Goal: Information Seeking & Learning: Learn about a topic

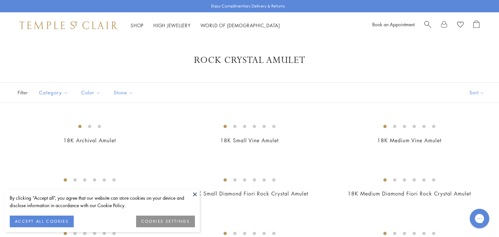
click at [193, 192] on button at bounding box center [195, 195] width 10 height 10
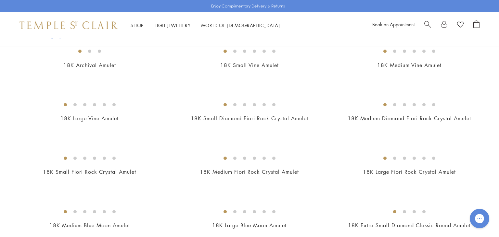
scroll to position [75, 0]
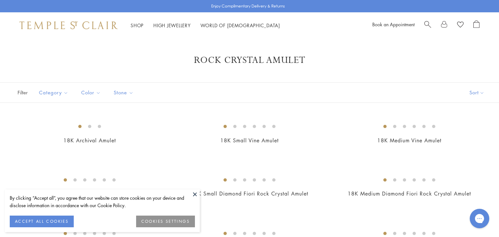
click at [197, 193] on button at bounding box center [195, 195] width 10 height 10
click at [194, 193] on button at bounding box center [195, 195] width 10 height 10
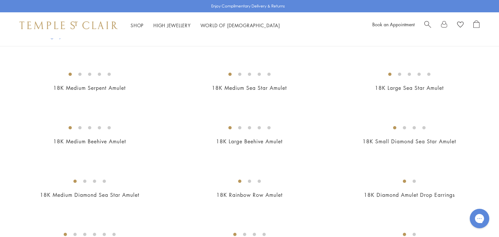
scroll to position [1020, 0]
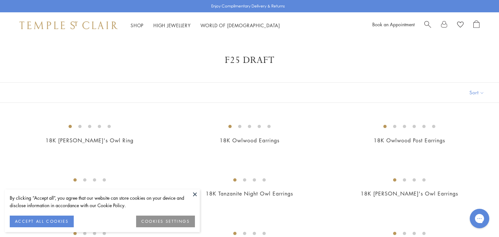
click at [193, 193] on button at bounding box center [195, 195] width 10 height 10
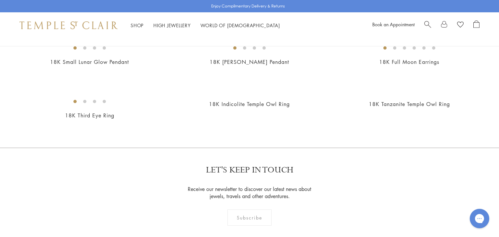
scroll to position [537, 0]
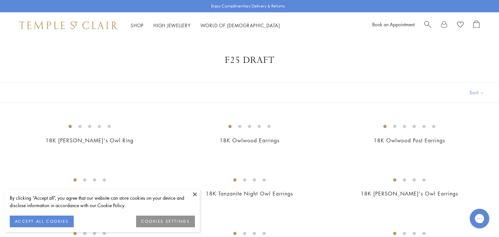
click at [196, 195] on button at bounding box center [195, 195] width 10 height 10
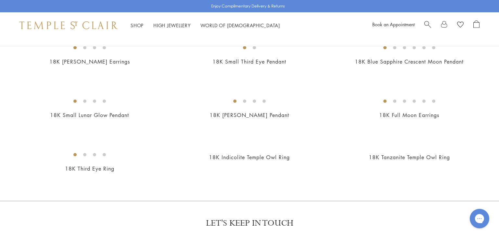
scroll to position [455, 0]
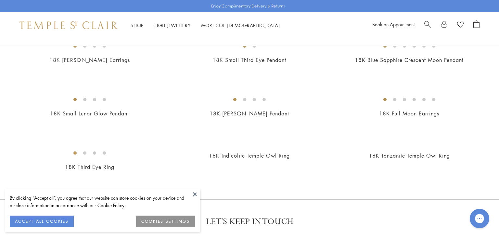
scroll to position [455, 0]
click at [195, 194] on button at bounding box center [195, 195] width 10 height 10
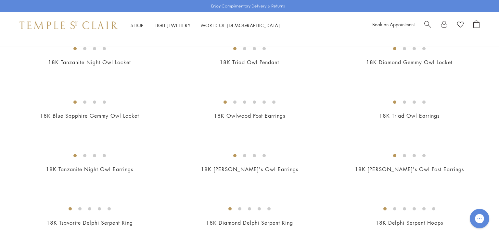
scroll to position [228, 0]
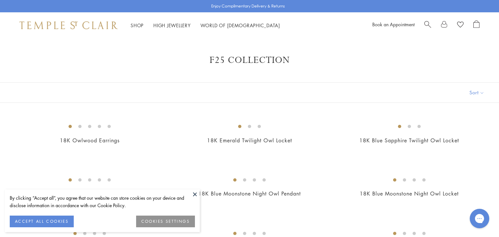
click at [196, 197] on button at bounding box center [195, 195] width 10 height 10
click at [194, 196] on button at bounding box center [195, 195] width 10 height 10
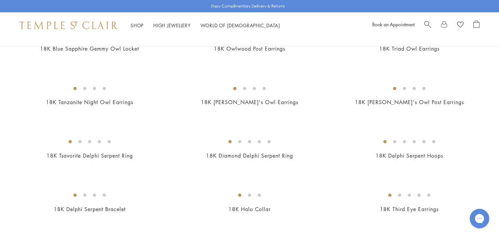
scroll to position [242, 0]
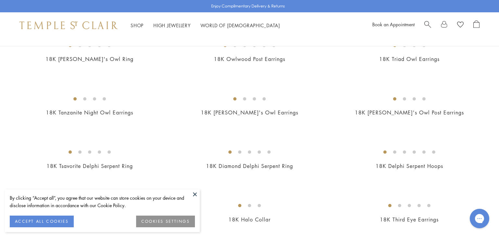
click at [196, 194] on button at bounding box center [195, 195] width 10 height 10
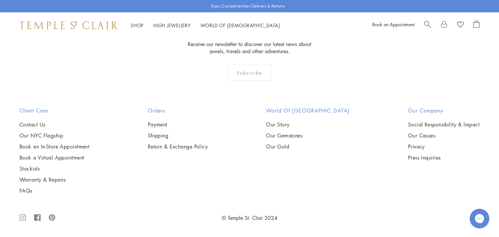
scroll to position [1380, 0]
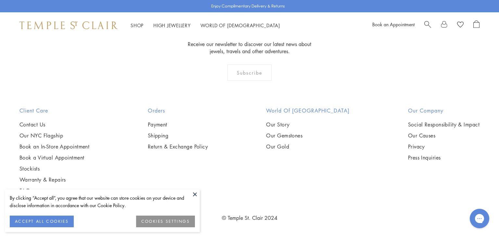
click at [196, 194] on button at bounding box center [195, 195] width 10 height 10
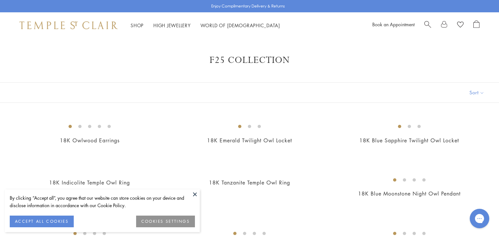
click at [195, 193] on button at bounding box center [195, 195] width 10 height 10
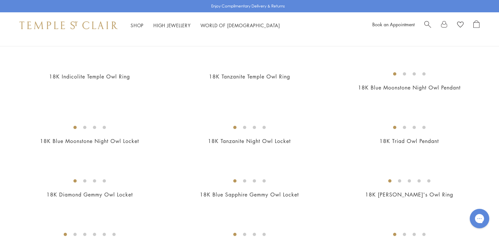
scroll to position [114, 0]
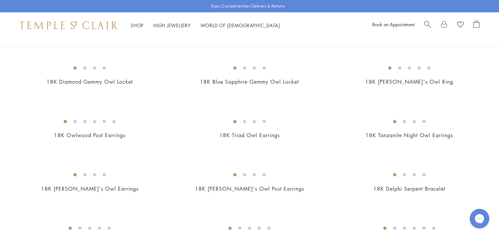
scroll to position [0, 0]
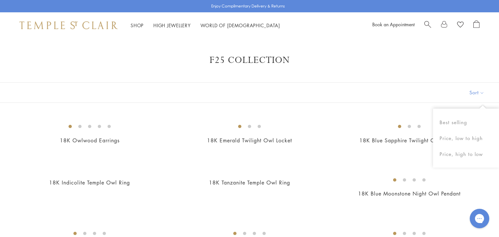
click at [491, 58] on div "F25 Collection" at bounding box center [249, 61] width 499 height 12
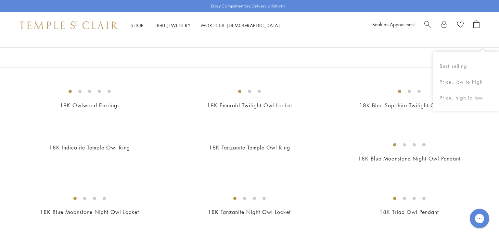
scroll to position [60, 0]
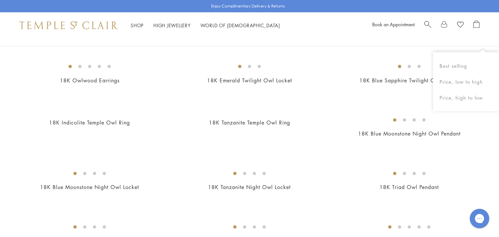
click at [485, 36] on div "Shop Shop Categories Amulets Pendants & Charms Lockets Chains & Leather Cords E…" at bounding box center [249, 25] width 499 height 26
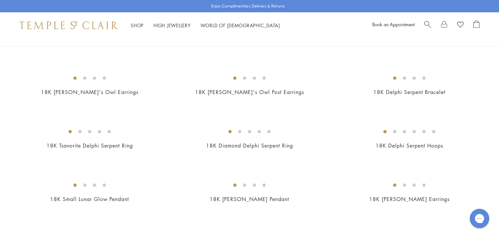
scroll to position [318, 0]
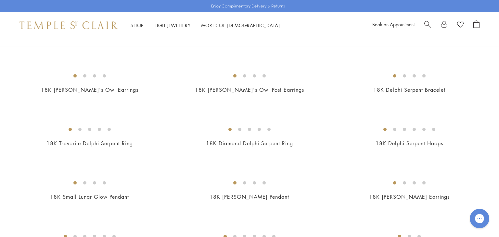
click at [0, 0] on img at bounding box center [0, 0] width 0 height 0
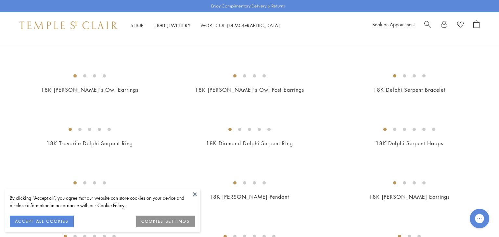
click at [0, 0] on img at bounding box center [0, 0] width 0 height 0
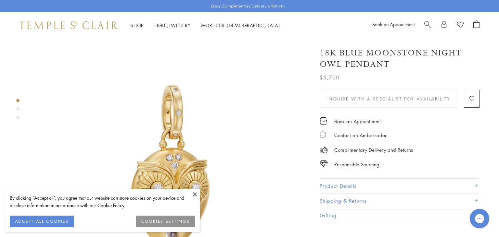
click at [196, 193] on button at bounding box center [195, 195] width 10 height 10
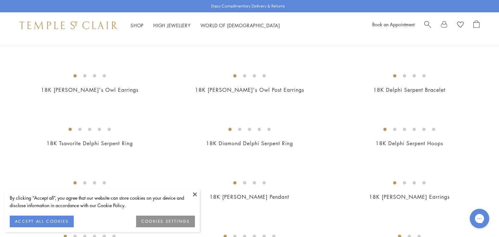
click at [194, 194] on button at bounding box center [195, 195] width 10 height 10
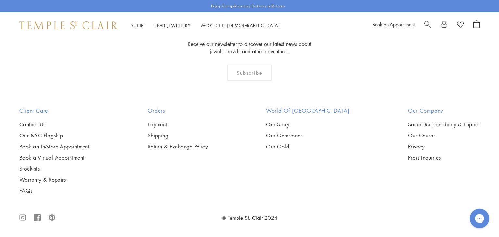
scroll to position [1760, 0]
click at [0, 0] on img at bounding box center [0, 0] width 0 height 0
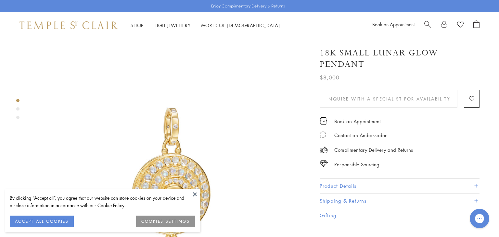
click at [196, 195] on button at bounding box center [195, 195] width 10 height 10
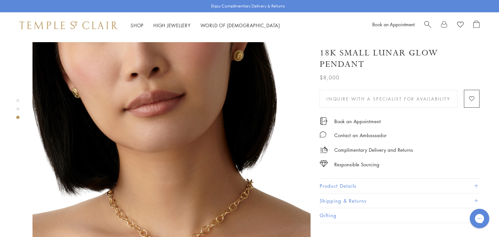
scroll to position [570, 0]
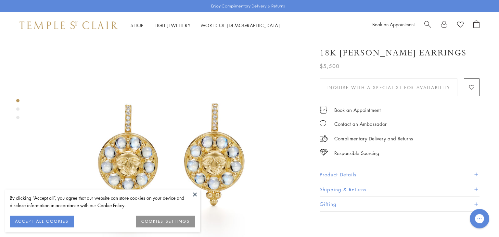
scroll to position [34, 0]
click at [194, 196] on button at bounding box center [195, 195] width 10 height 10
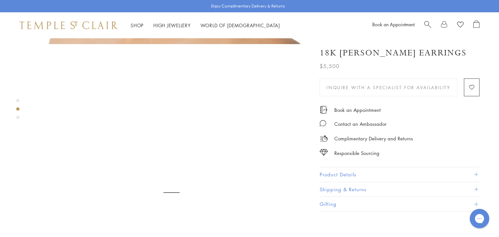
scroll to position [573, 0]
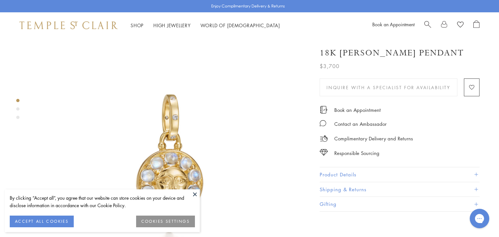
click at [196, 196] on button at bounding box center [195, 195] width 10 height 10
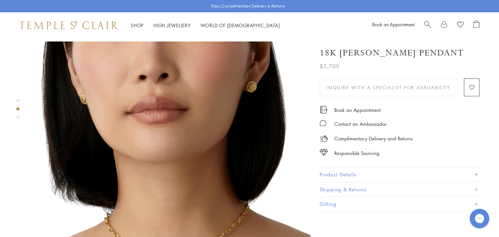
scroll to position [284, 0]
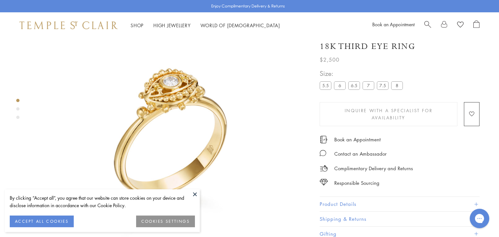
scroll to position [38, 0]
click at [339, 200] on button "Product Details" at bounding box center [400, 204] width 160 height 15
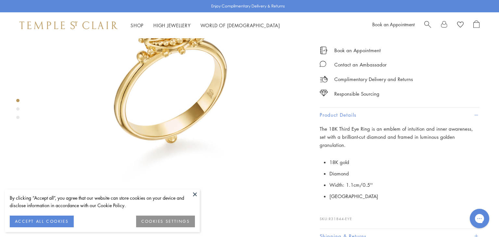
scroll to position [89, 0]
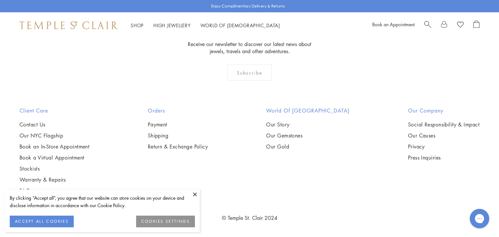
scroll to position [1684, 0]
click at [195, 192] on button at bounding box center [195, 195] width 10 height 10
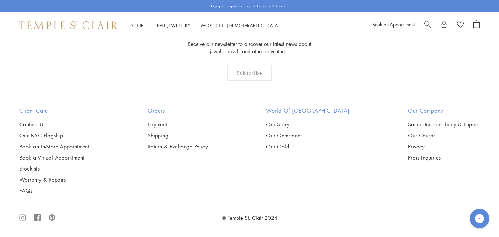
scroll to position [1009, 0]
click at [0, 0] on img at bounding box center [0, 0] width 0 height 0
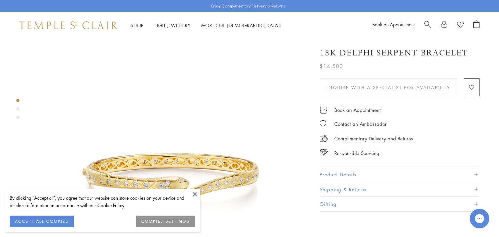
click at [193, 195] on button at bounding box center [195, 195] width 10 height 10
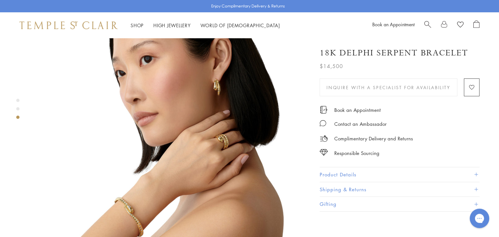
scroll to position [636, 0]
click at [48, 23] on img at bounding box center [68, 25] width 98 height 8
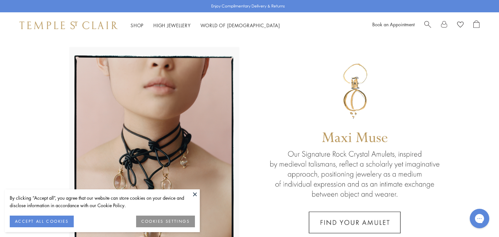
click at [197, 197] on button at bounding box center [195, 195] width 10 height 10
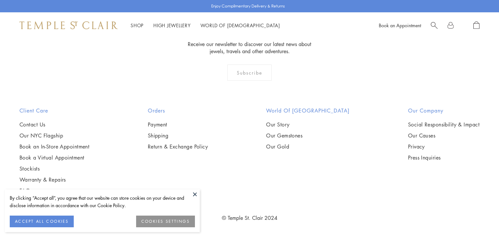
click at [196, 196] on button at bounding box center [195, 195] width 10 height 10
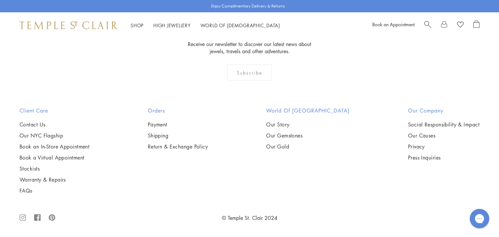
scroll to position [1029, 0]
click at [0, 0] on img at bounding box center [0, 0] width 0 height 0
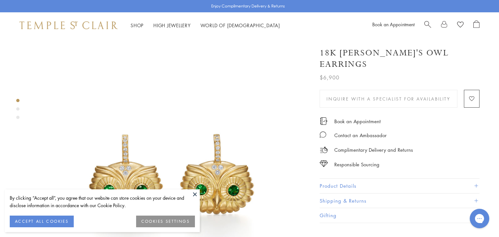
click at [194, 196] on button at bounding box center [195, 195] width 10 height 10
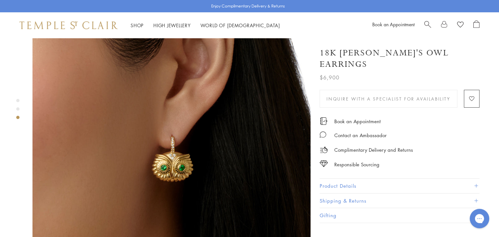
scroll to position [594, 0]
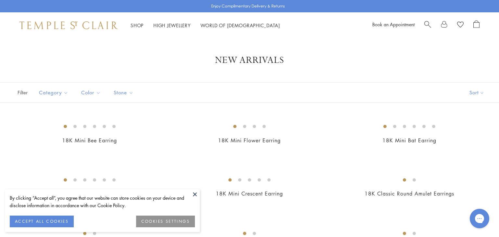
click at [194, 194] on button at bounding box center [195, 195] width 10 height 10
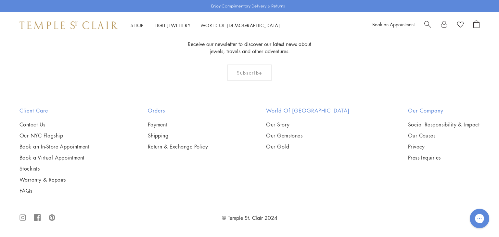
scroll to position [945, 0]
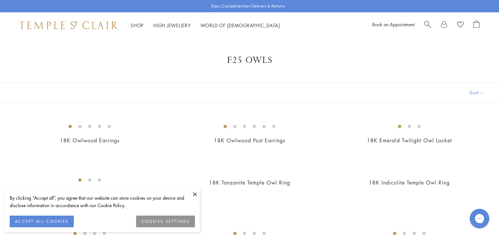
click at [194, 193] on button at bounding box center [195, 195] width 10 height 10
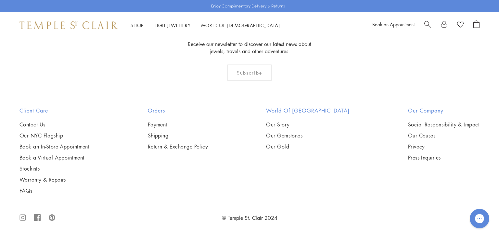
scroll to position [603, 0]
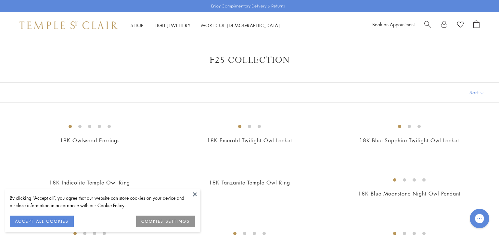
click at [196, 196] on button at bounding box center [195, 195] width 10 height 10
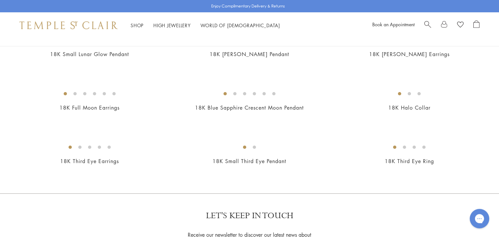
scroll to position [462, 0]
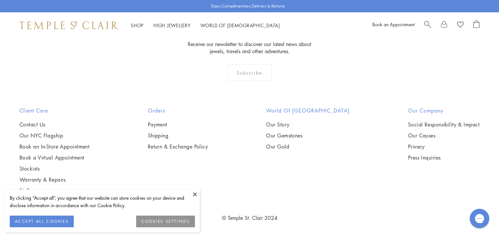
click at [194, 196] on button at bounding box center [195, 195] width 10 height 10
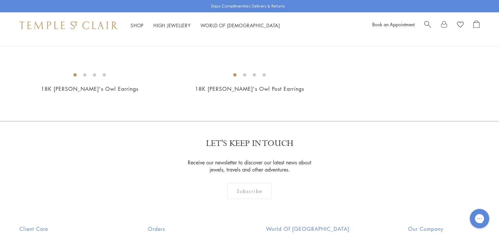
scroll to position [320, 0]
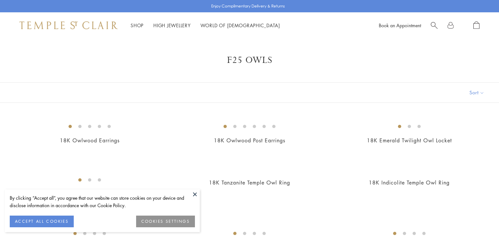
click at [197, 193] on button at bounding box center [195, 195] width 10 height 10
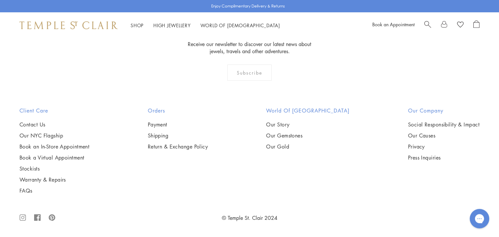
scroll to position [1041, 0]
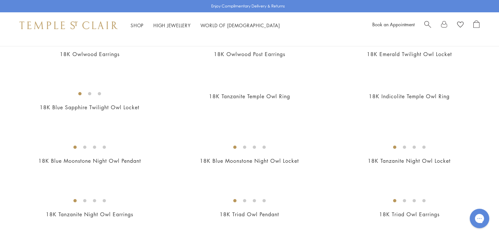
scroll to position [0, 0]
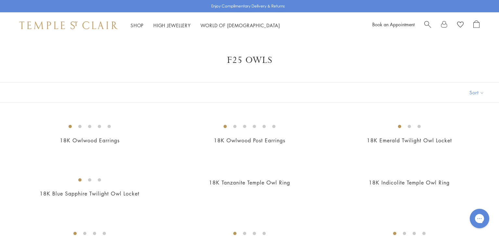
click at [410, 66] on h1 "F25 Owls" at bounding box center [249, 61] width 447 height 12
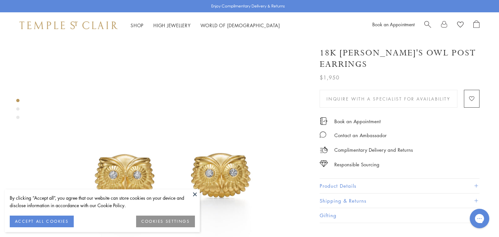
click at [194, 193] on button at bounding box center [195, 195] width 10 height 10
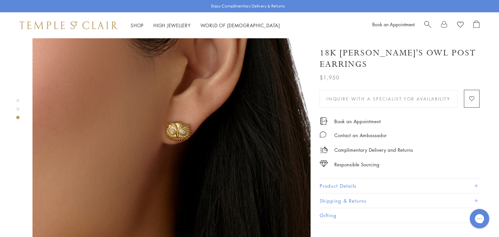
scroll to position [625, 0]
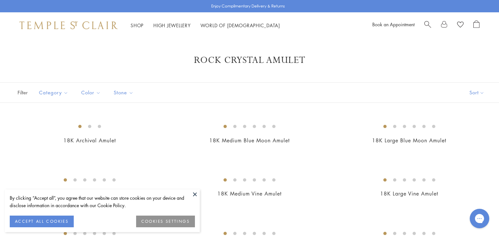
click at [194, 194] on button at bounding box center [195, 195] width 10 height 10
click at [193, 197] on button at bounding box center [195, 195] width 10 height 10
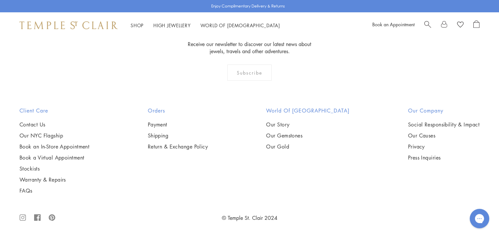
scroll to position [1521, 0]
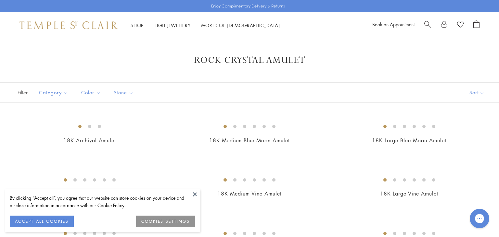
click at [194, 194] on button at bounding box center [195, 195] width 10 height 10
click at [196, 196] on button at bounding box center [195, 195] width 10 height 10
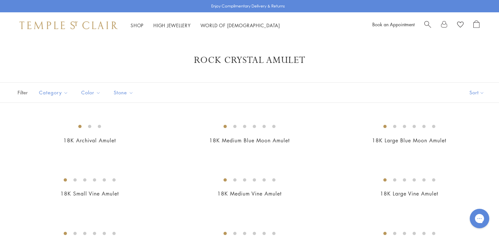
click at [480, 64] on div "Rock Crystal Amulet" at bounding box center [249, 61] width 499 height 12
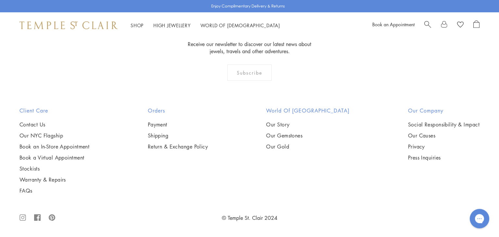
scroll to position [2926, 0]
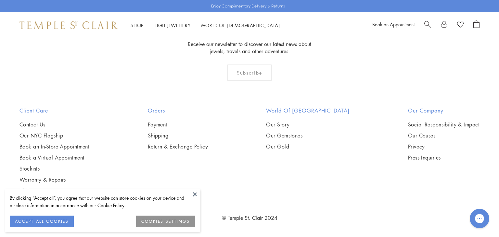
click at [195, 195] on button at bounding box center [195, 195] width 10 height 10
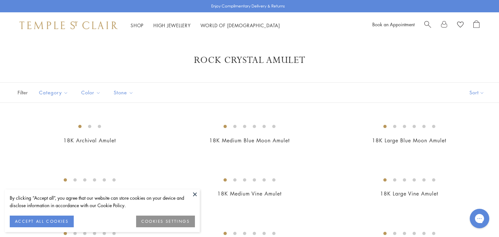
click at [196, 194] on button at bounding box center [195, 195] width 10 height 10
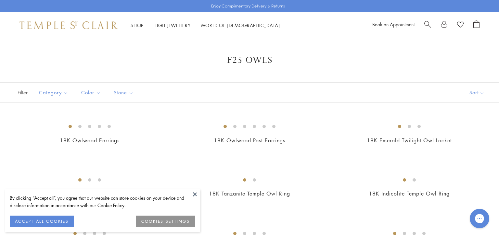
click at [196, 195] on button at bounding box center [195, 195] width 10 height 10
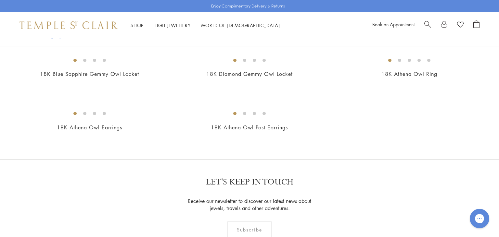
scroll to position [282, 0]
click at [0, 0] on img at bounding box center [0, 0] width 0 height 0
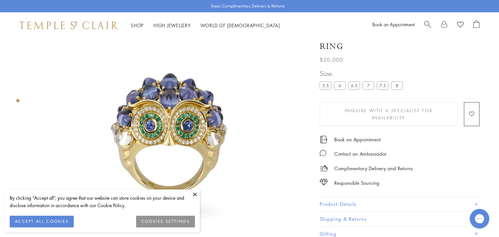
click at [196, 196] on button at bounding box center [195, 195] width 10 height 10
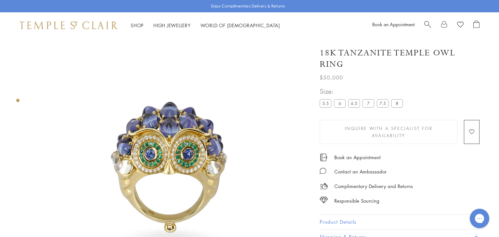
scroll to position [9, 0]
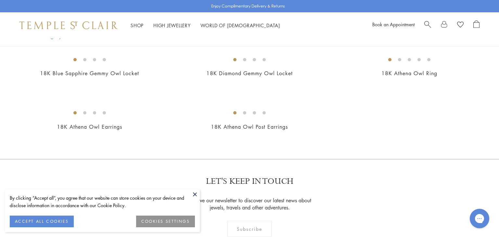
click at [195, 195] on button at bounding box center [195, 195] width 10 height 10
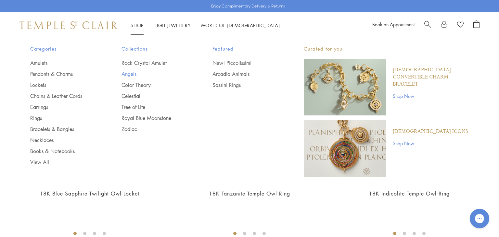
click at [128, 75] on link "Angels" at bounding box center [153, 73] width 65 height 7
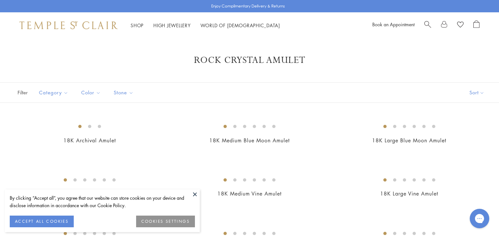
click at [194, 195] on button at bounding box center [195, 195] width 10 height 10
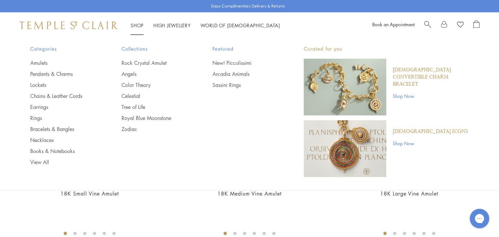
click at [345, 151] on img "Main navigation" at bounding box center [345, 148] width 82 height 57
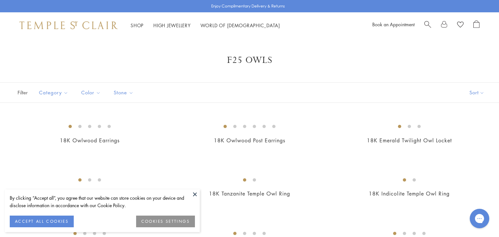
click at [196, 193] on button at bounding box center [195, 195] width 10 height 10
click at [193, 195] on button at bounding box center [195, 195] width 10 height 10
click at [195, 193] on button at bounding box center [195, 195] width 10 height 10
click at [196, 196] on button at bounding box center [195, 195] width 10 height 10
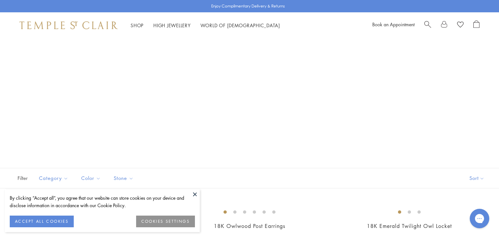
click at [195, 194] on button at bounding box center [195, 195] width 10 height 10
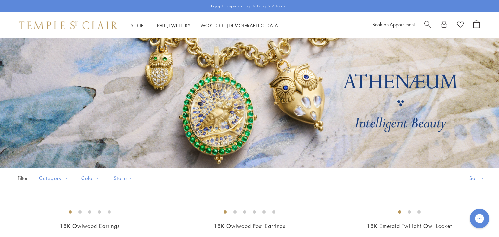
click at [430, 142] on div at bounding box center [249, 103] width 499 height 130
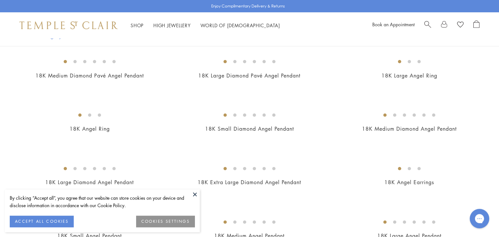
scroll to position [153, 0]
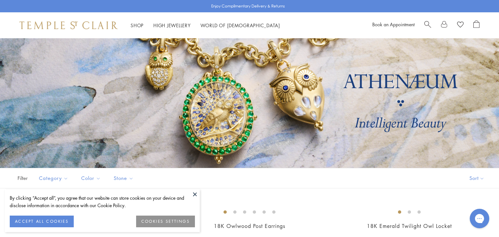
click at [194, 193] on button at bounding box center [195, 195] width 10 height 10
click at [193, 198] on button at bounding box center [195, 195] width 10 height 10
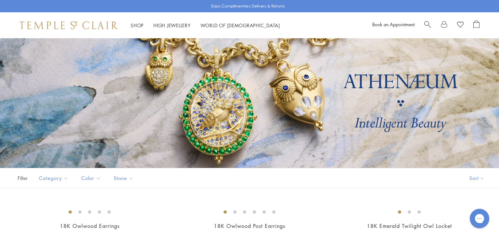
click at [238, 175] on div "Filter Sort Category Earrings Pendants Color Blue Gold" at bounding box center [249, 178] width 499 height 20
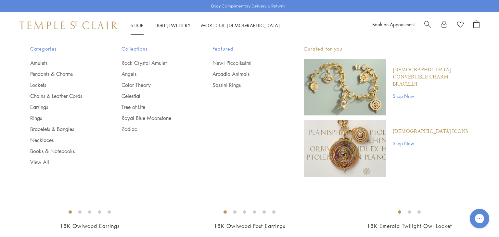
click at [339, 153] on img "Main navigation" at bounding box center [345, 148] width 82 height 57
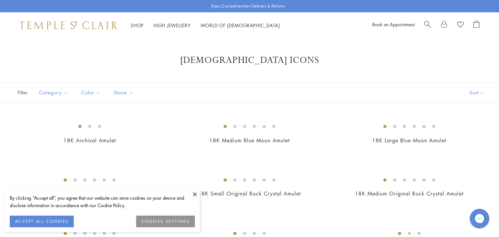
click at [196, 194] on button at bounding box center [195, 195] width 10 height 10
click at [196, 193] on button at bounding box center [195, 195] width 10 height 10
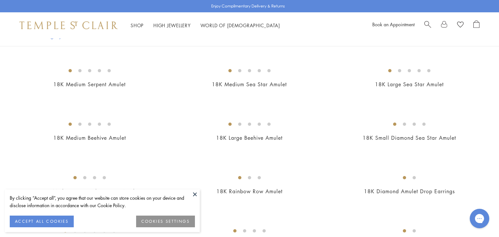
click at [195, 197] on button at bounding box center [195, 195] width 10 height 10
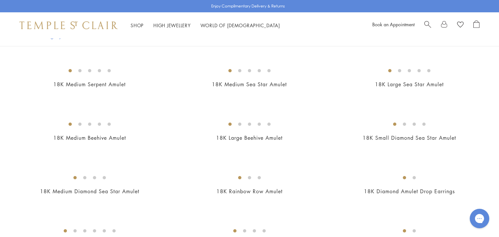
click at [335, 30] on div "Shop Shop Categories Amulets Pendants & Charms Lockets Chains & Leather Cords E…" at bounding box center [249, 25] width 499 height 26
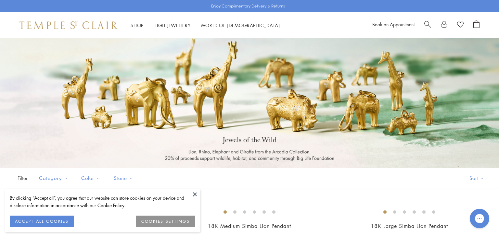
click at [196, 194] on button at bounding box center [195, 195] width 10 height 10
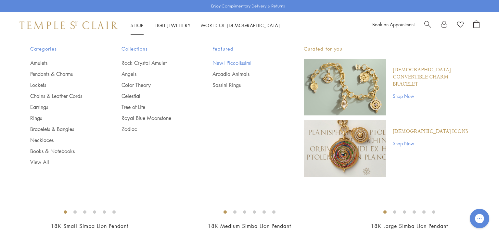
click at [239, 64] on link "New! Piccolissimi" at bounding box center [244, 62] width 65 height 7
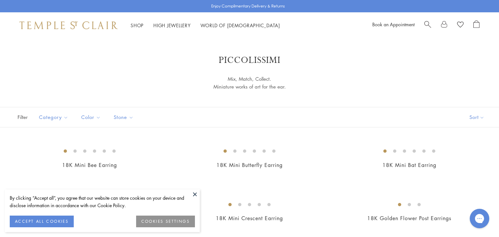
click at [196, 194] on button at bounding box center [195, 195] width 10 height 10
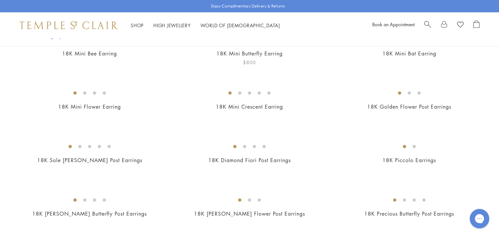
scroll to position [84, 0]
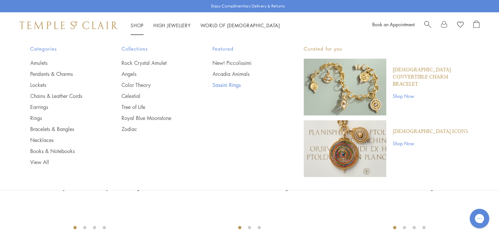
click at [219, 85] on link "Sassini Rings" at bounding box center [244, 85] width 65 height 7
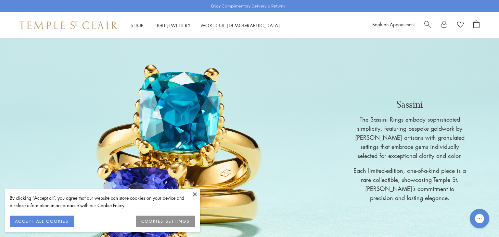
click at [191, 194] on button at bounding box center [195, 195] width 10 height 10
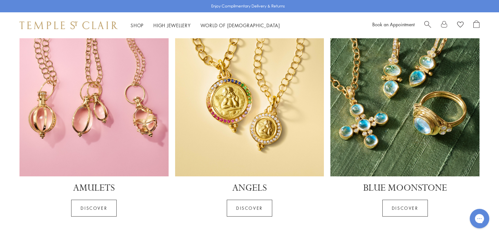
scroll to position [1336, 0]
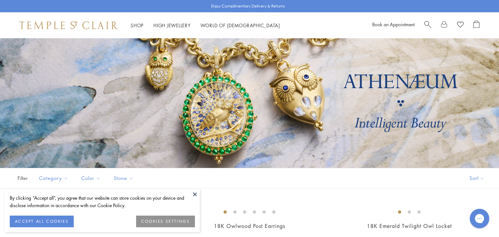
click at [192, 194] on button at bounding box center [195, 195] width 10 height 10
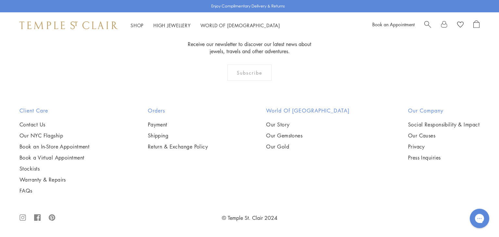
scroll to position [1196, 0]
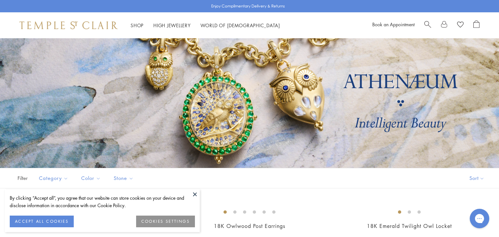
click at [195, 194] on button at bounding box center [195, 195] width 10 height 10
click at [197, 194] on button at bounding box center [195, 195] width 10 height 10
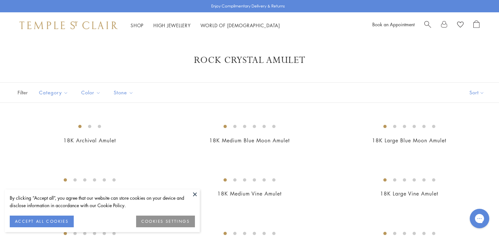
click at [196, 193] on button at bounding box center [195, 195] width 10 height 10
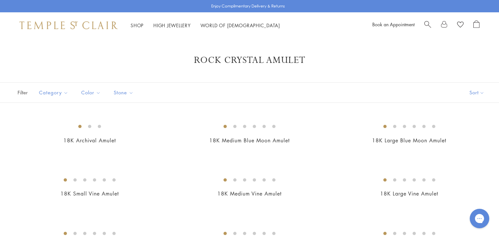
click at [111, 102] on div "Category Amulets Earrings Pendants Color Blue Gold Green Pink" at bounding box center [85, 93] width 107 height 20
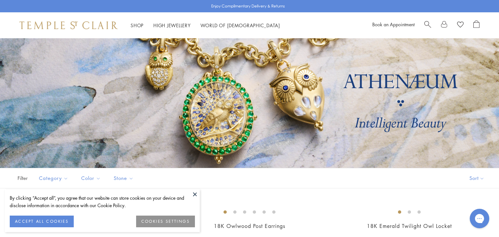
click at [196, 196] on button at bounding box center [195, 195] width 10 height 10
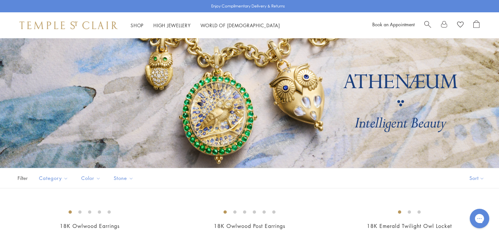
click at [297, 20] on div "Shop Shop Categories Amulets Pendants & Charms Lockets Chains & Leather Cords E…" at bounding box center [249, 25] width 499 height 26
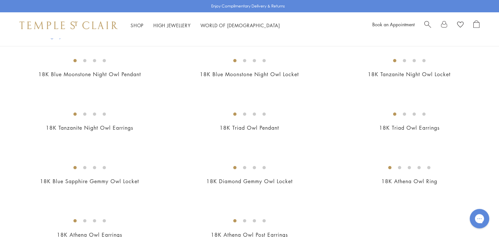
scroll to position [260, 0]
click at [0, 0] on img at bounding box center [0, 0] width 0 height 0
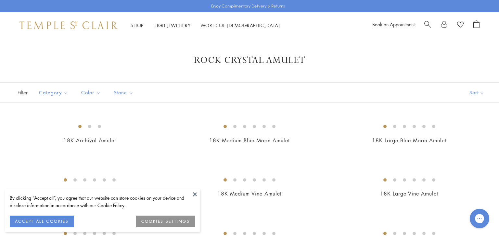
click at [196, 194] on button at bounding box center [195, 195] width 10 height 10
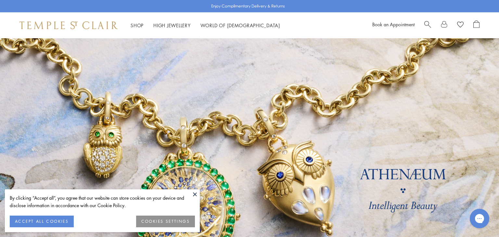
click at [192, 195] on button at bounding box center [195, 195] width 10 height 10
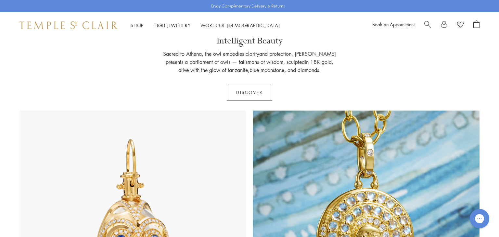
scroll to position [254, 0]
click at [246, 88] on link "Discover" at bounding box center [249, 92] width 45 height 17
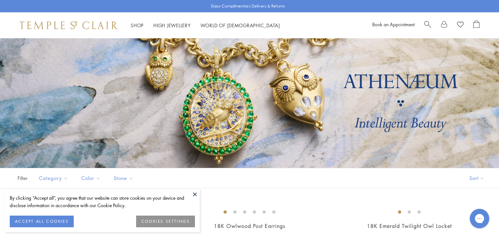
click at [194, 195] on button at bounding box center [195, 195] width 10 height 10
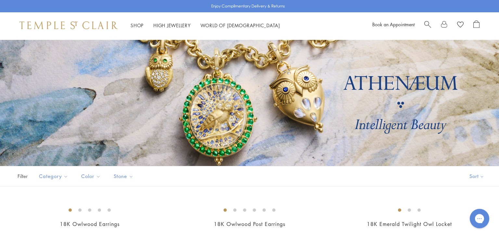
scroll to position [5, 0]
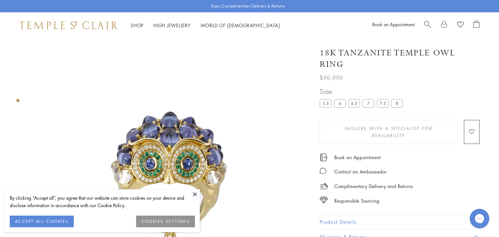
drag, startPoint x: 349, startPoint y: 61, endPoint x: 315, endPoint y: 48, distance: 36.3
click at [315, 48] on div "18K Tanzanite Temple Owl Ring $50,000 The 18K Tanzanite Temple Owl Ring is a st…" at bounding box center [394, 150] width 169 height 219
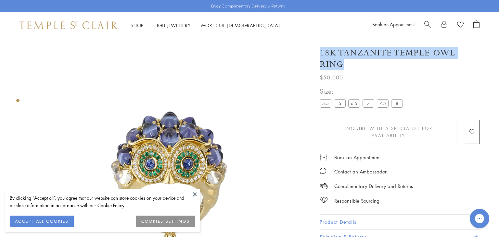
drag, startPoint x: 349, startPoint y: 62, endPoint x: 322, endPoint y: 55, distance: 28.4
click at [322, 55] on h1 "18K Tanzanite Temple Owl Ring" at bounding box center [400, 58] width 160 height 23
copy h1 "18K Tanzanite Temple Owl Ring"
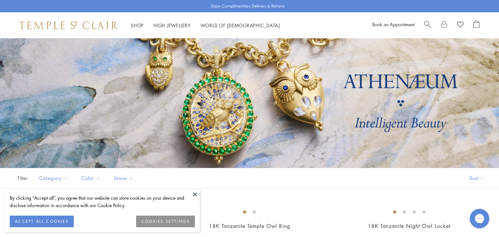
click at [199, 199] on button at bounding box center [195, 195] width 10 height 10
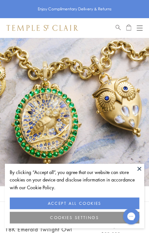
click at [138, 170] on button at bounding box center [139, 169] width 10 height 10
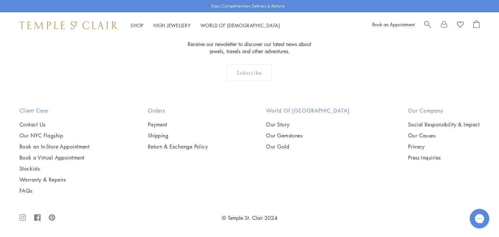
scroll to position [636, 0]
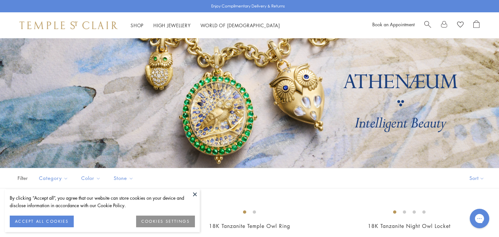
click at [194, 196] on button at bounding box center [195, 195] width 10 height 10
click at [197, 195] on button at bounding box center [195, 195] width 10 height 10
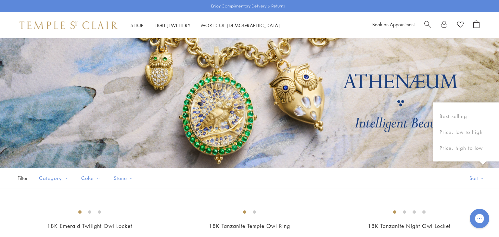
click at [266, 182] on div "Filter Sort Category Earrings Pendants Rings Color Blue Gold Green Stone" at bounding box center [249, 178] width 499 height 20
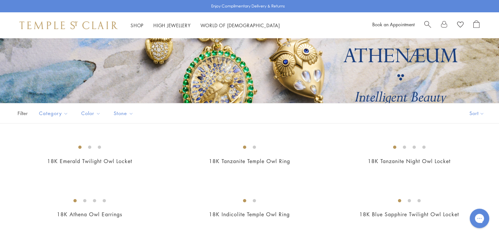
scroll to position [63, 0]
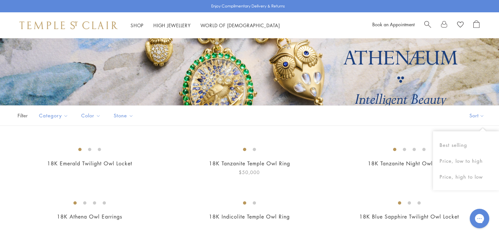
click at [0, 0] on img at bounding box center [0, 0] width 0 height 0
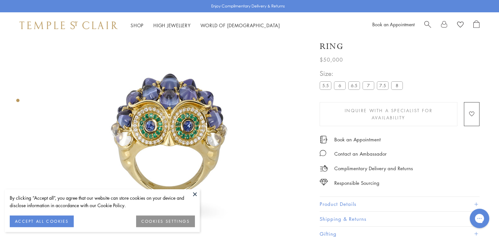
scroll to position [38, 0]
click at [196, 194] on button at bounding box center [195, 195] width 10 height 10
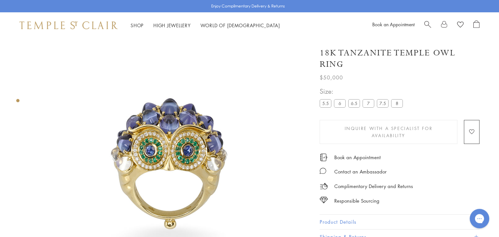
scroll to position [0, 0]
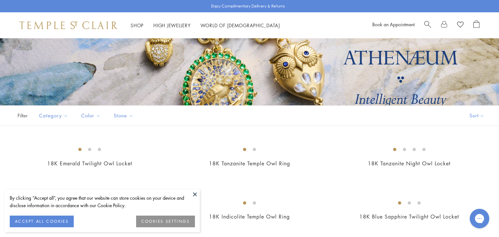
click at [196, 196] on button at bounding box center [195, 195] width 10 height 10
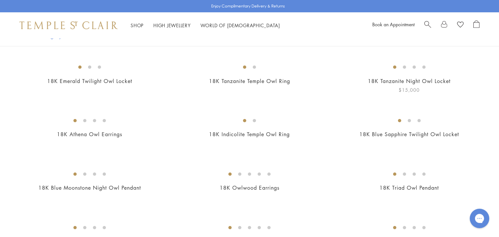
scroll to position [148, 0]
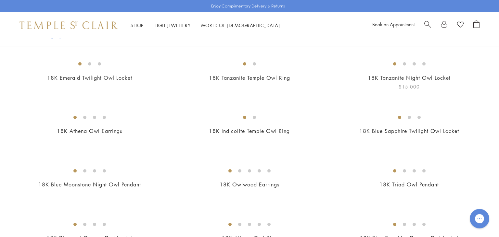
click at [0, 0] on img at bounding box center [0, 0] width 0 height 0
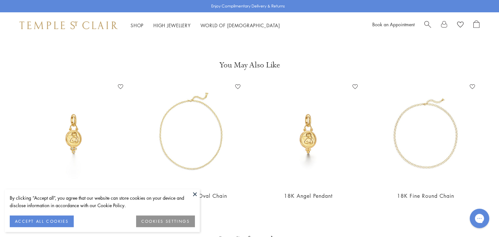
scroll to position [882, 0]
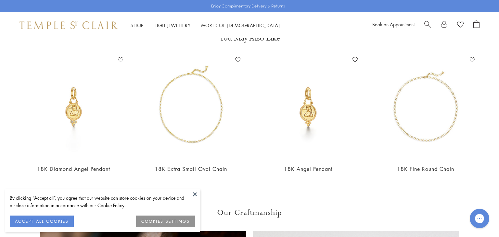
click at [196, 193] on button at bounding box center [195, 195] width 10 height 10
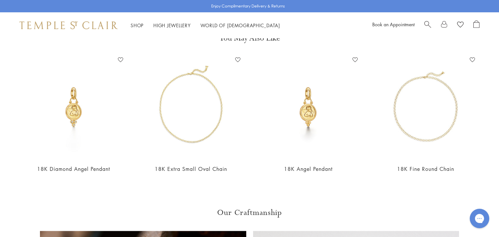
click at [427, 24] on span "Search" at bounding box center [427, 23] width 7 height 7
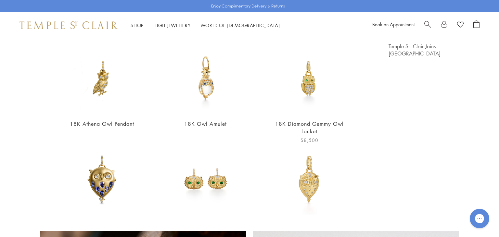
scroll to position [0, 0]
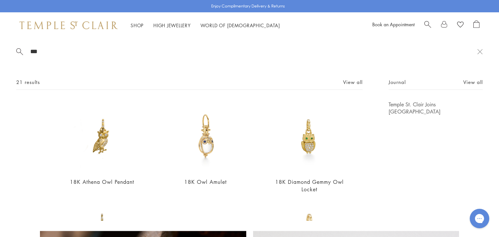
type input "***"
click at [74, 23] on img at bounding box center [68, 25] width 98 height 8
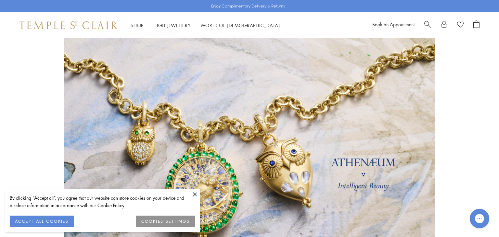
click at [197, 194] on button at bounding box center [195, 195] width 10 height 10
click at [195, 190] on button at bounding box center [195, 195] width 10 height 10
click at [194, 193] on button at bounding box center [195, 195] width 10 height 10
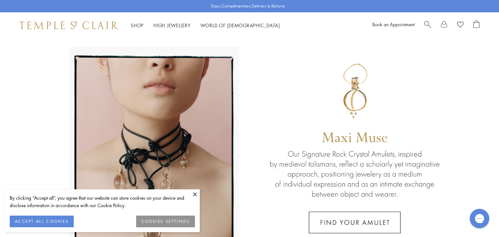
click at [194, 193] on button at bounding box center [195, 195] width 10 height 10
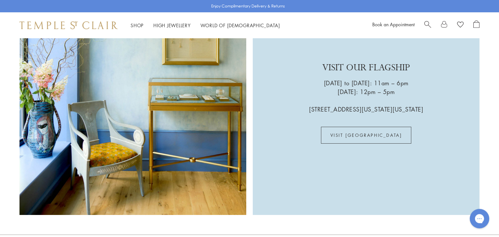
scroll to position [1289, 0]
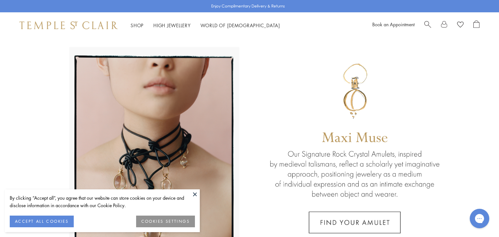
click at [195, 194] on button at bounding box center [195, 195] width 10 height 10
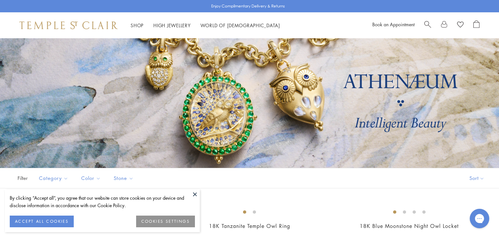
click at [193, 195] on button at bounding box center [195, 195] width 10 height 10
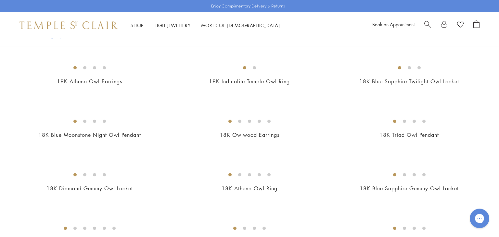
scroll to position [199, 0]
click at [0, 0] on img at bounding box center [0, 0] width 0 height 0
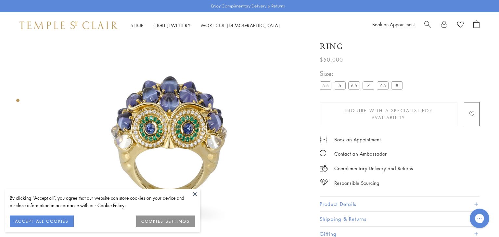
scroll to position [38, 0]
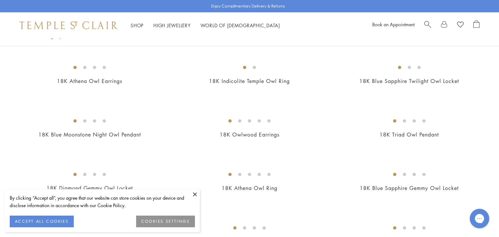
click at [0, 0] on img at bounding box center [0, 0] width 0 height 0
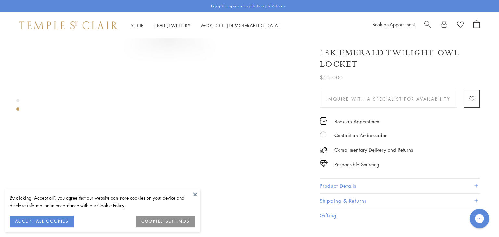
scroll to position [291, 0]
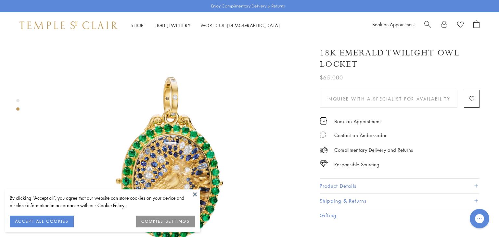
click at [194, 196] on button at bounding box center [195, 195] width 10 height 10
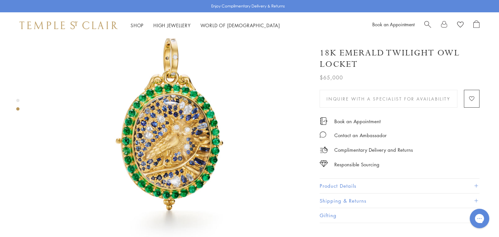
scroll to position [331, 0]
click at [348, 183] on button "Product Details" at bounding box center [400, 186] width 160 height 15
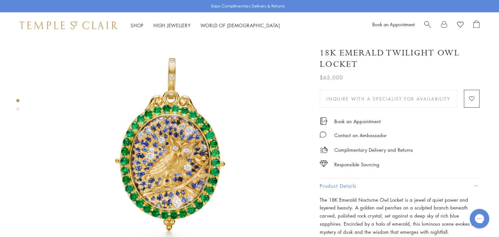
scroll to position [0, 0]
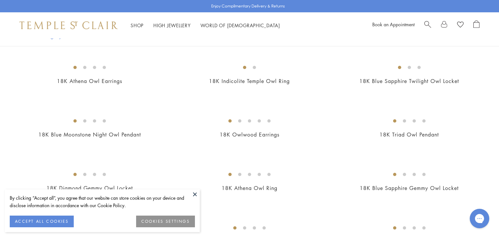
click at [197, 194] on button at bounding box center [195, 195] width 10 height 10
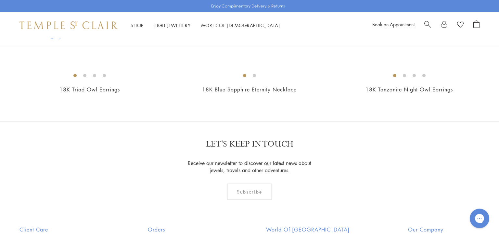
scroll to position [414, 0]
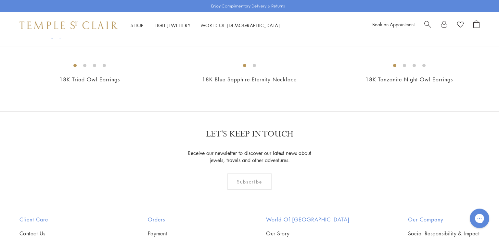
click at [0, 0] on img at bounding box center [0, 0] width 0 height 0
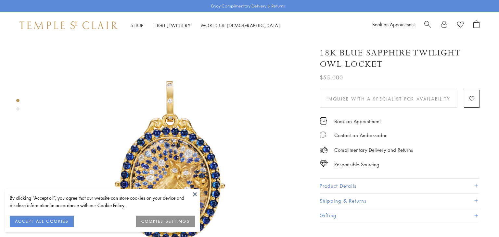
click at [376, 189] on button "Product Details" at bounding box center [400, 186] width 160 height 15
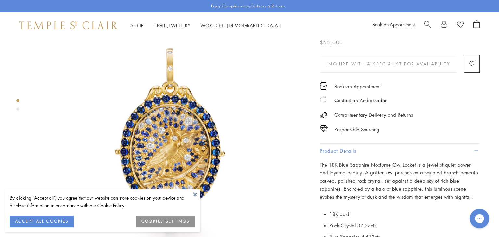
scroll to position [32, 0]
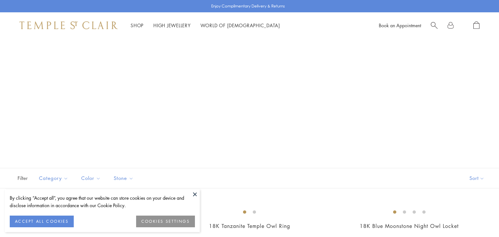
click at [193, 195] on button at bounding box center [195, 195] width 10 height 10
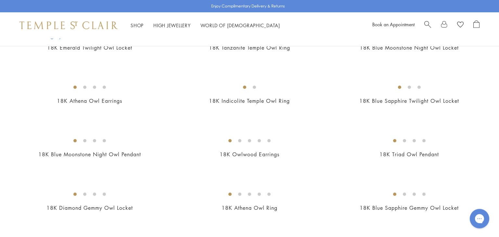
scroll to position [178, 0]
click at [0, 0] on img at bounding box center [0, 0] width 0 height 0
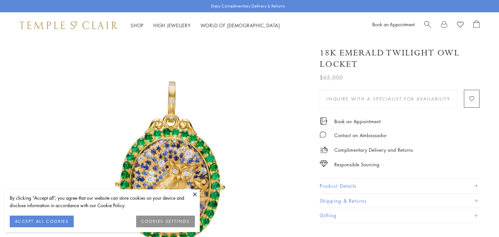
click at [384, 176] on div "18K Emerald Twilight Owl Locket $65,000 The 18K Emerald Nocturne Owl Locket is …" at bounding box center [400, 132] width 160 height 183
click at [387, 185] on button "Product Details" at bounding box center [400, 186] width 160 height 15
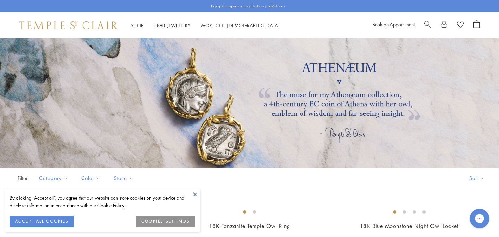
click at [194, 194] on button at bounding box center [195, 195] width 10 height 10
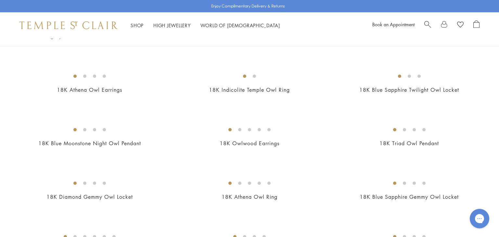
scroll to position [211, 0]
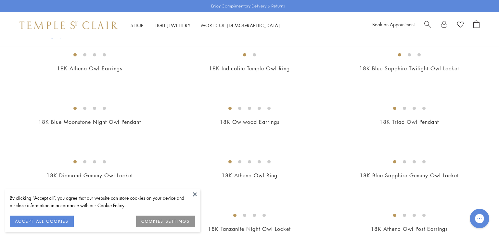
click at [192, 194] on button at bounding box center [195, 195] width 10 height 10
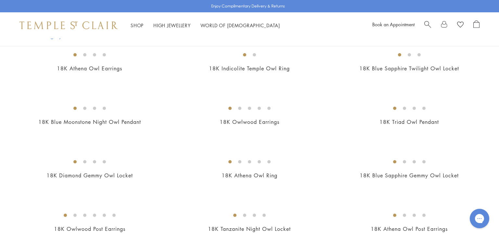
click at [0, 0] on img at bounding box center [0, 0] width 0 height 0
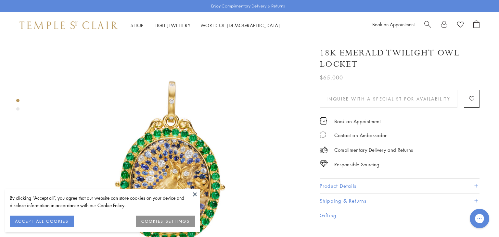
click at [195, 195] on button at bounding box center [195, 195] width 10 height 10
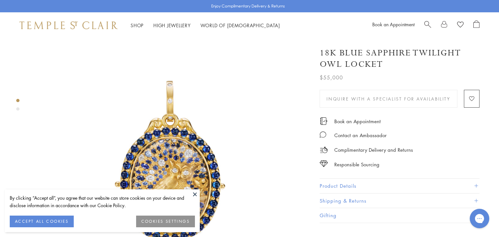
click at [195, 194] on button at bounding box center [195, 195] width 10 height 10
click at [195, 193] on button at bounding box center [195, 195] width 10 height 10
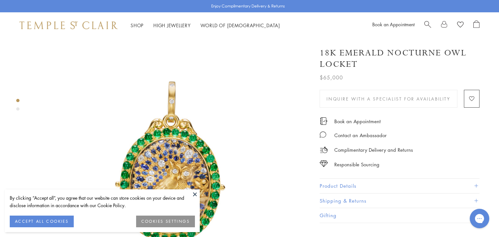
click at [196, 194] on button at bounding box center [195, 195] width 10 height 10
